Goal: Answer question/provide support: Share knowledge or assist other users

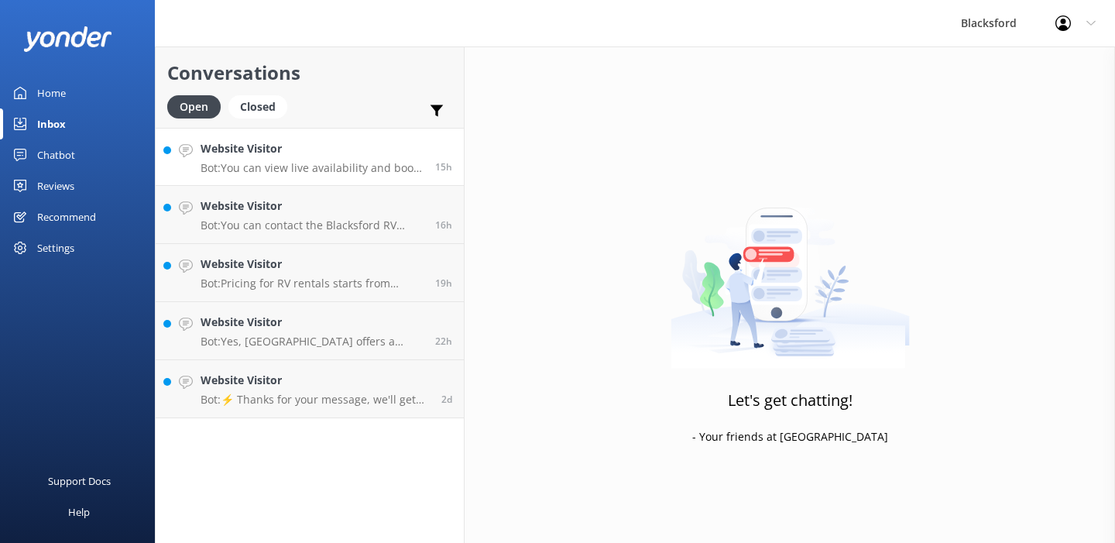
click at [334, 163] on p "Bot: You can view live availability and book your RV online by visiting [URL][D…" at bounding box center [312, 168] width 223 height 14
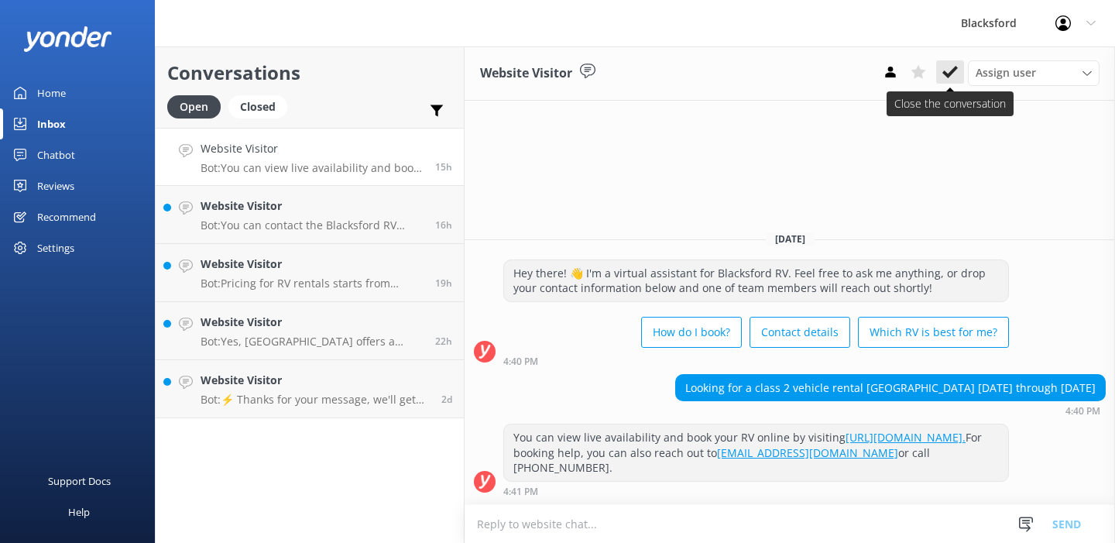
click at [956, 70] on icon at bounding box center [950, 71] width 15 height 15
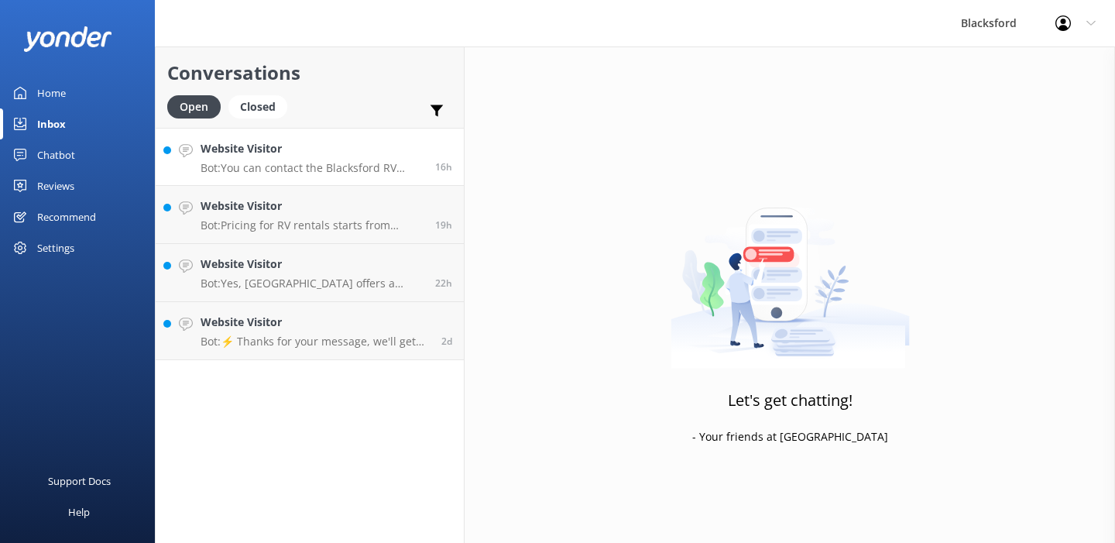
click at [399, 167] on p "Bot: You can contact the Blacksford RV team at [PHONE_NUMBER] (ext. 805 for Spa…" at bounding box center [312, 168] width 223 height 14
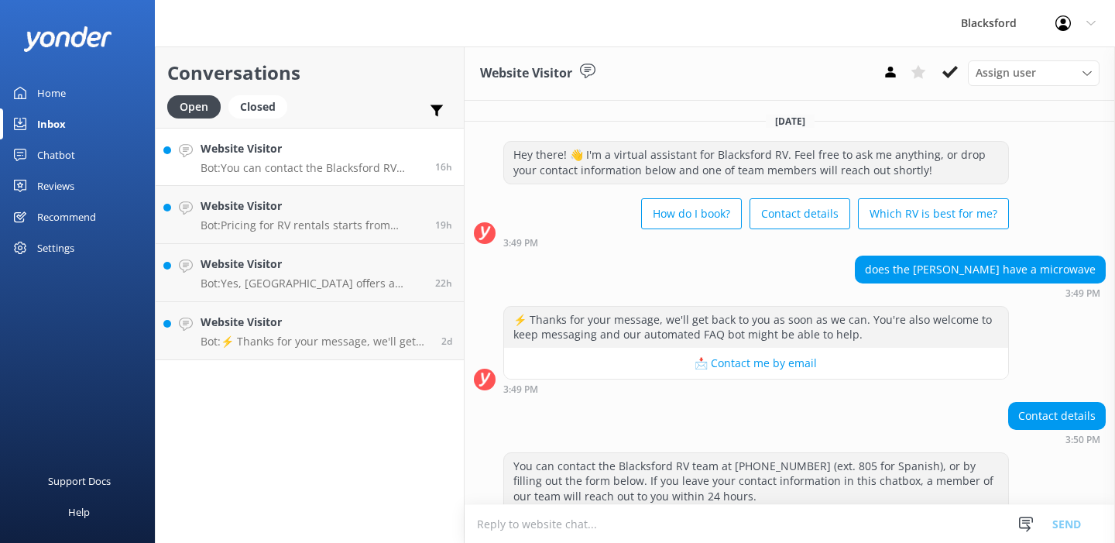
scroll to position [58, 0]
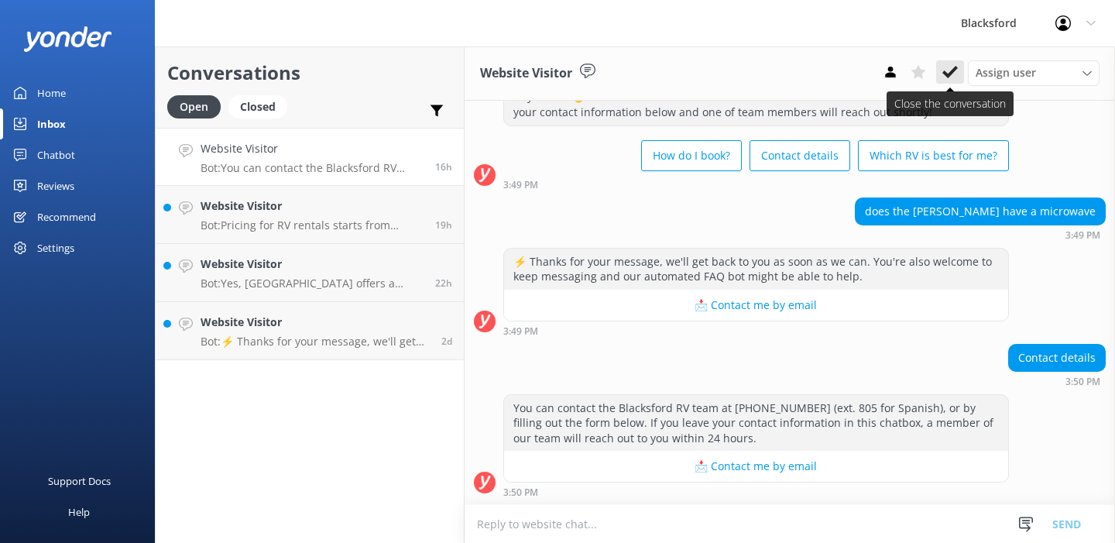
click at [956, 67] on use at bounding box center [950, 72] width 15 height 12
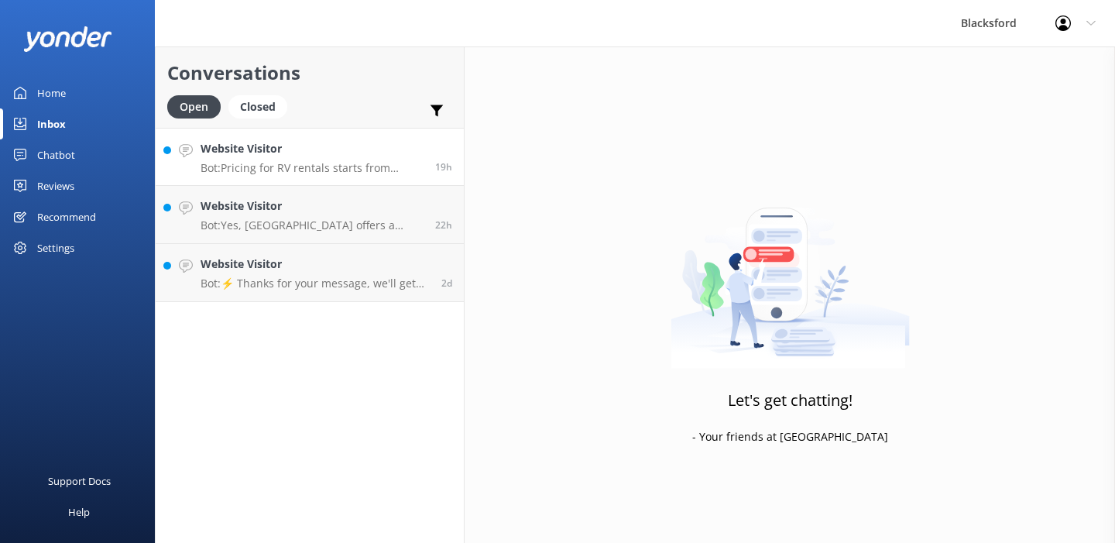
click at [353, 171] on p "Bot: Pricing for RV rentals starts from $275/day and varies based on location, …" at bounding box center [312, 168] width 223 height 14
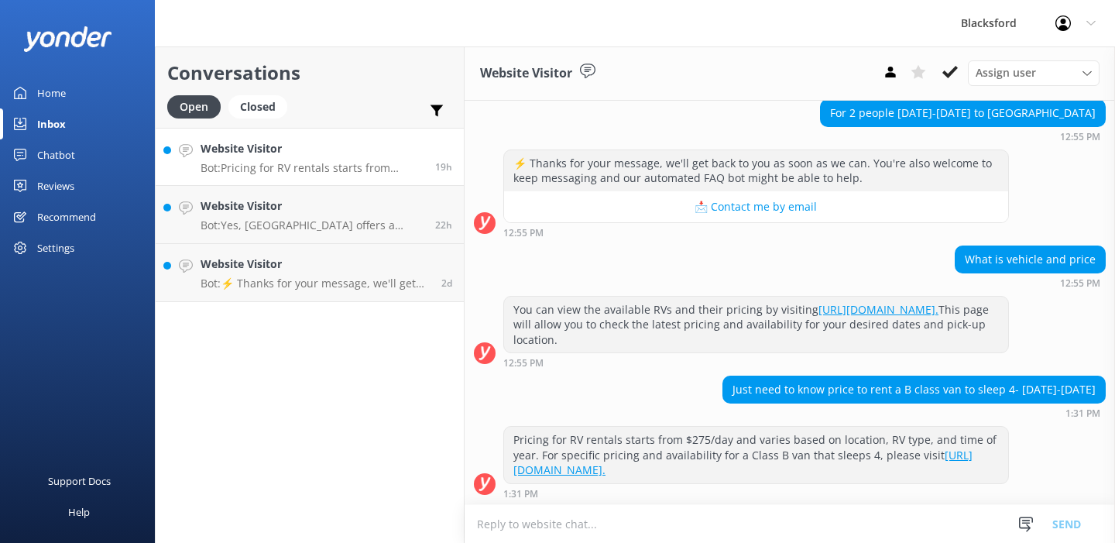
scroll to position [157, 0]
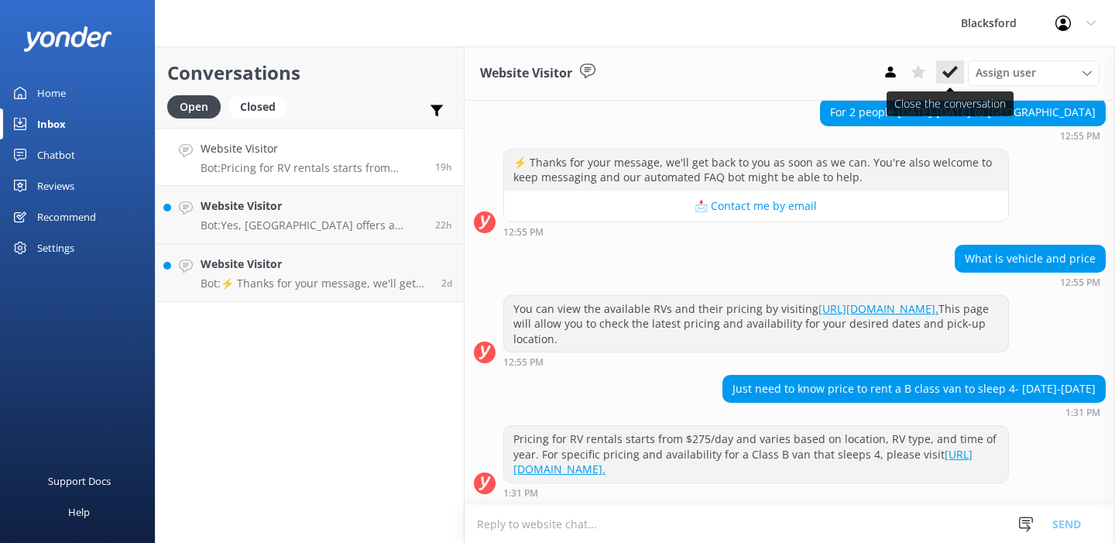
click at [953, 69] on use at bounding box center [950, 72] width 15 height 12
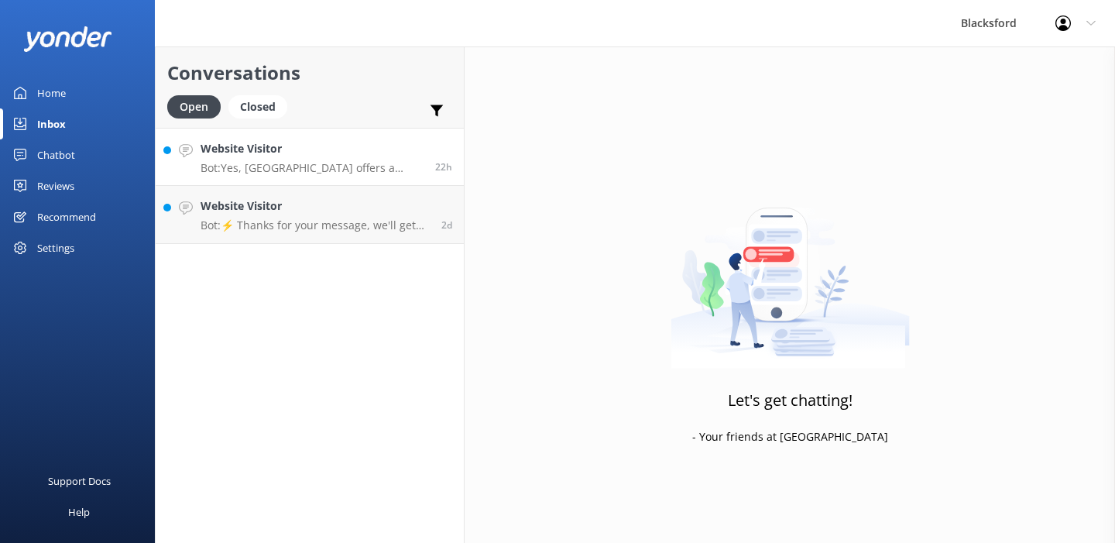
click at [417, 170] on p "Bot: Yes, [GEOGRAPHIC_DATA] offers a Grocery Delivery service add-on where they…" at bounding box center [312, 168] width 223 height 14
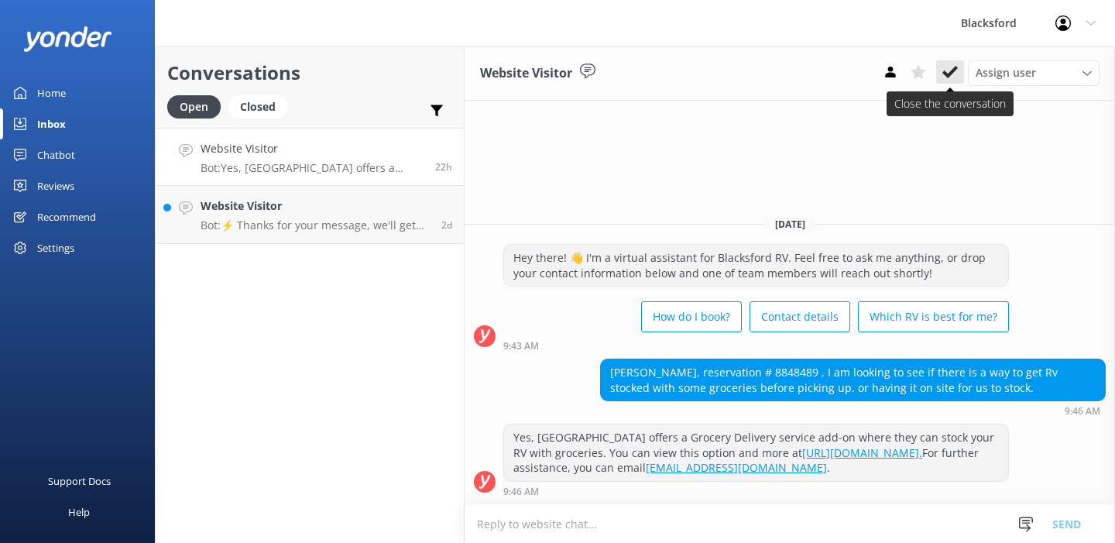
click at [944, 81] on button at bounding box center [950, 71] width 28 height 23
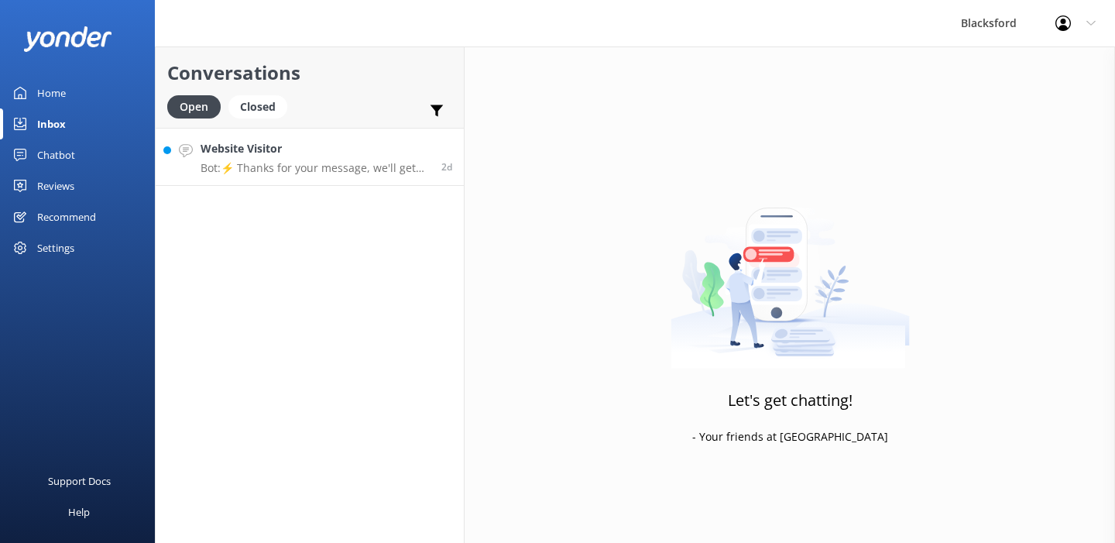
click at [297, 165] on p "Bot: ⚡ Thanks for your message, we'll get back to you as soon as we can. You're…" at bounding box center [315, 168] width 229 height 14
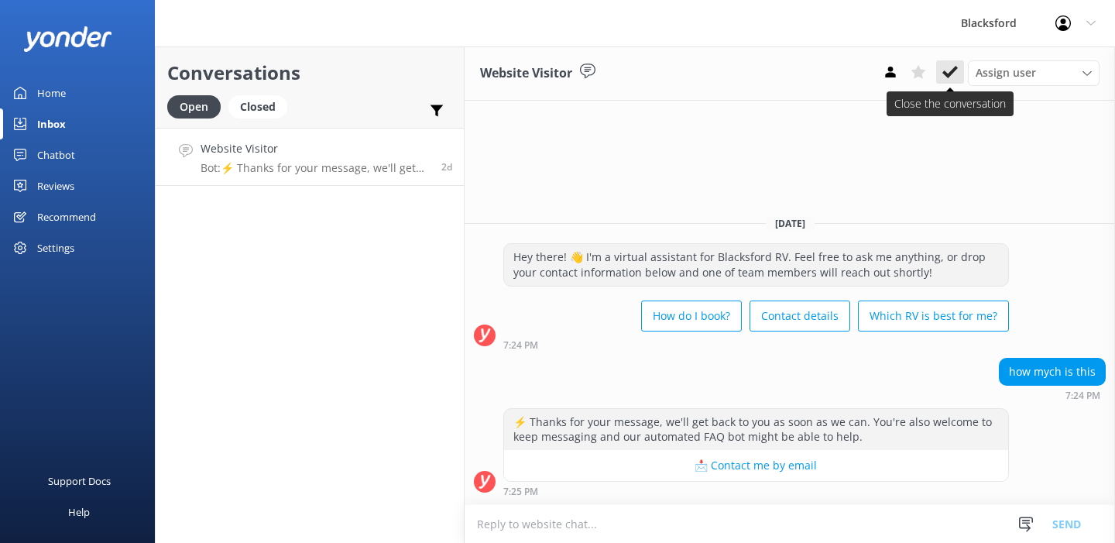
click at [953, 69] on use at bounding box center [950, 72] width 15 height 12
